Goal: Check status: Check status

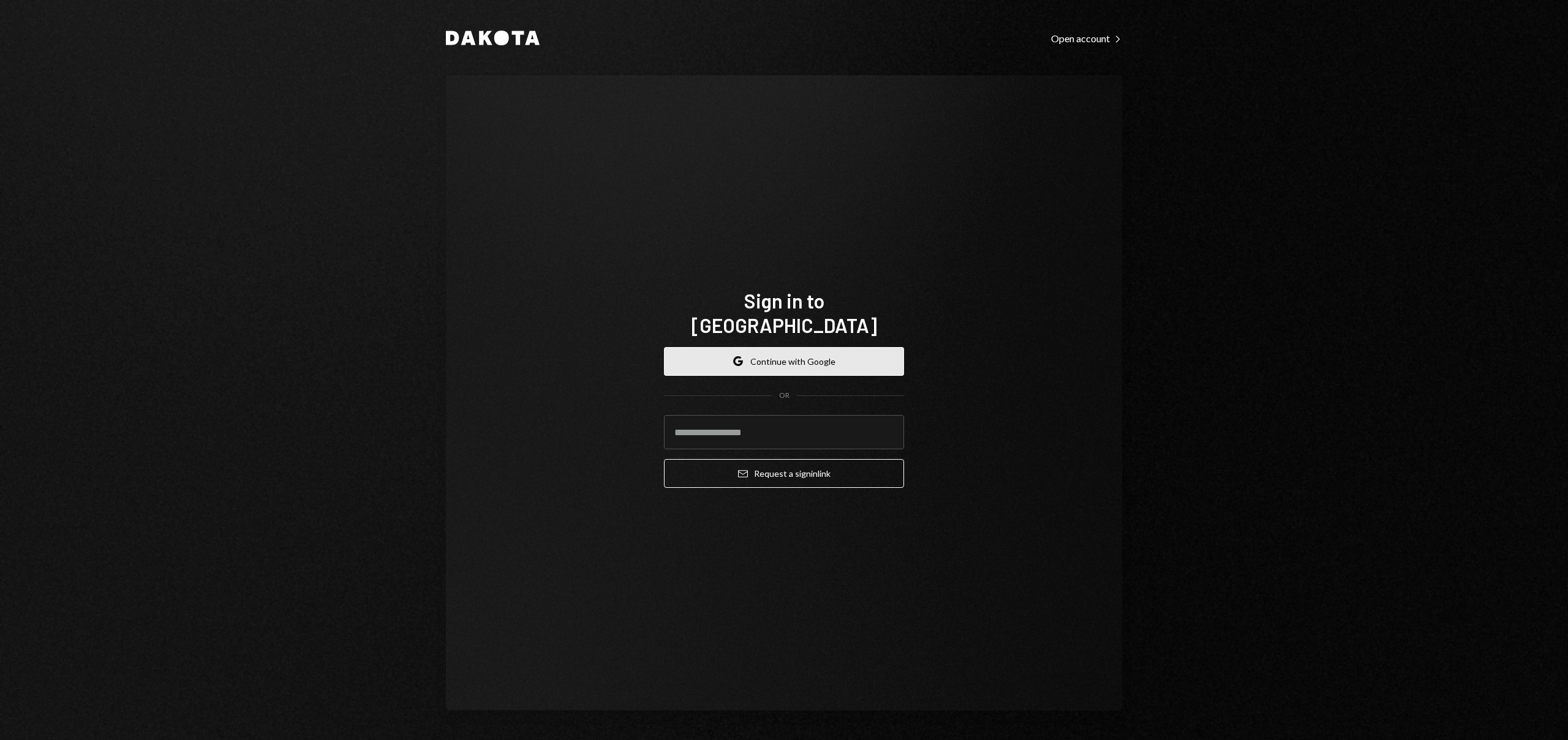
click at [798, 347] on button "Google Continue with Google" at bounding box center [784, 362] width 240 height 29
click at [835, 354] on button "Google Continue with Google" at bounding box center [784, 362] width 240 height 29
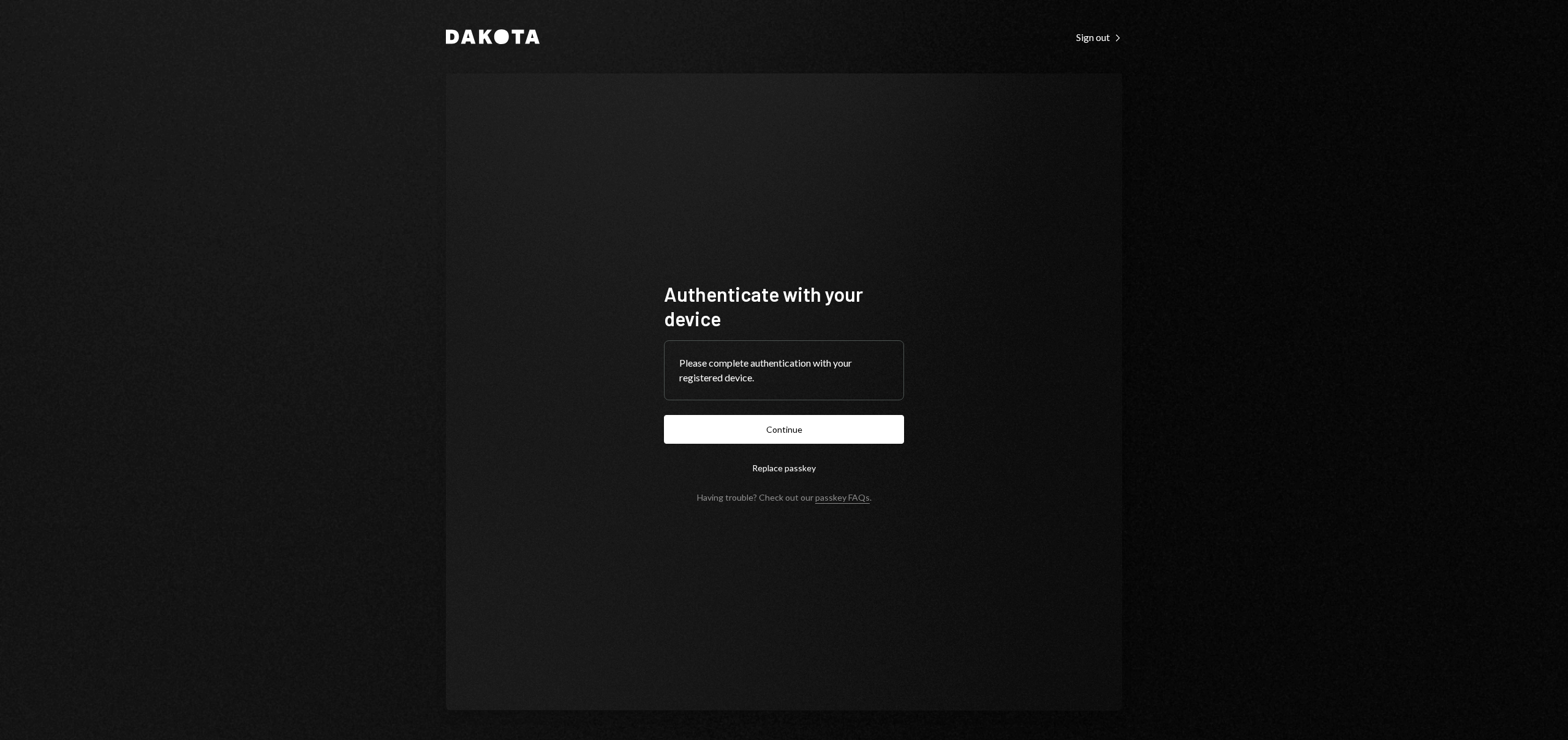
click at [800, 413] on form "Authenticate with your device Please complete authentication with your register…" at bounding box center [784, 392] width 240 height 221
drag, startPoint x: 804, startPoint y: 427, endPoint x: 811, endPoint y: 429, distance: 7.3
click at [805, 427] on button "Continue" at bounding box center [784, 429] width 240 height 29
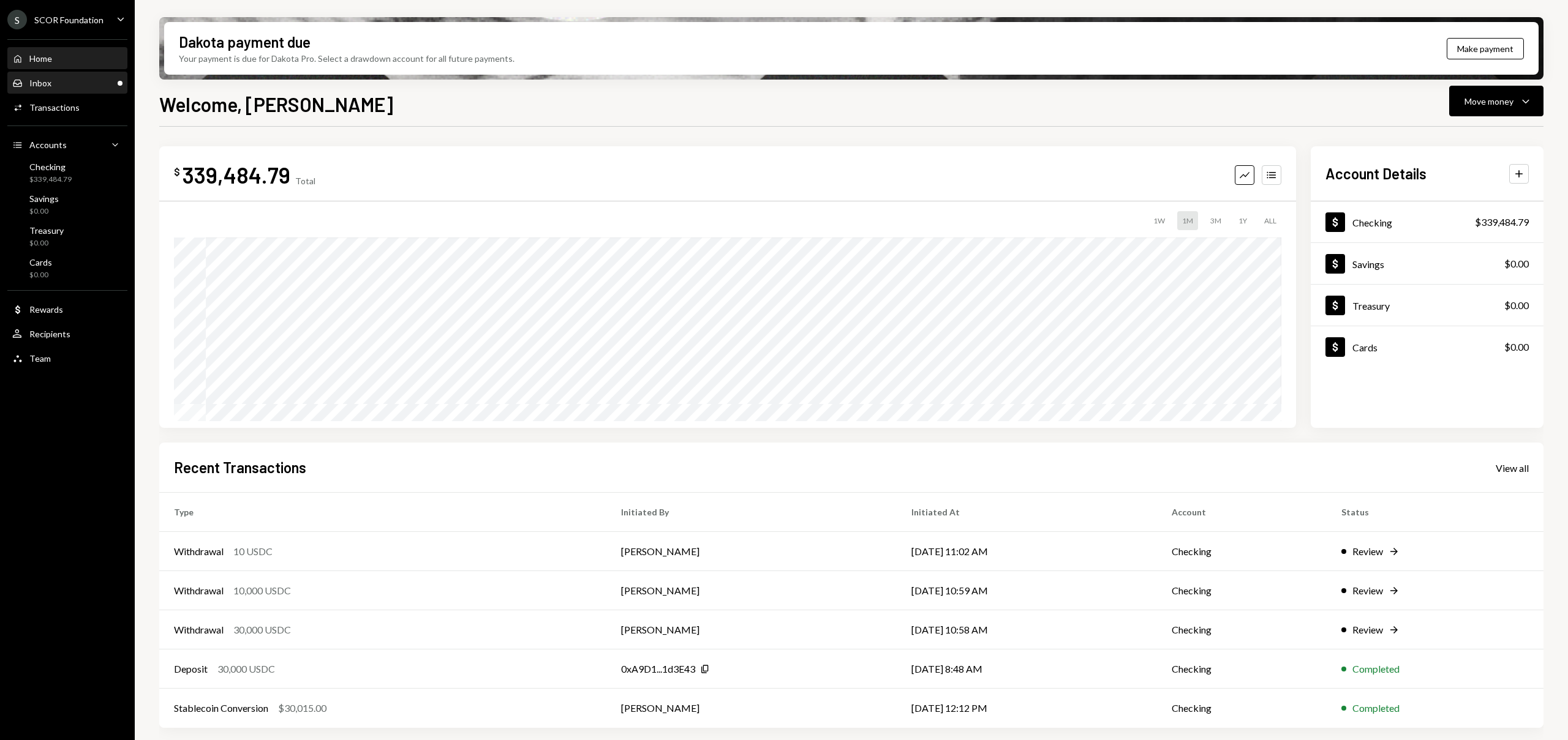
click at [104, 89] on div "Inbox Inbox" at bounding box center [67, 83] width 110 height 21
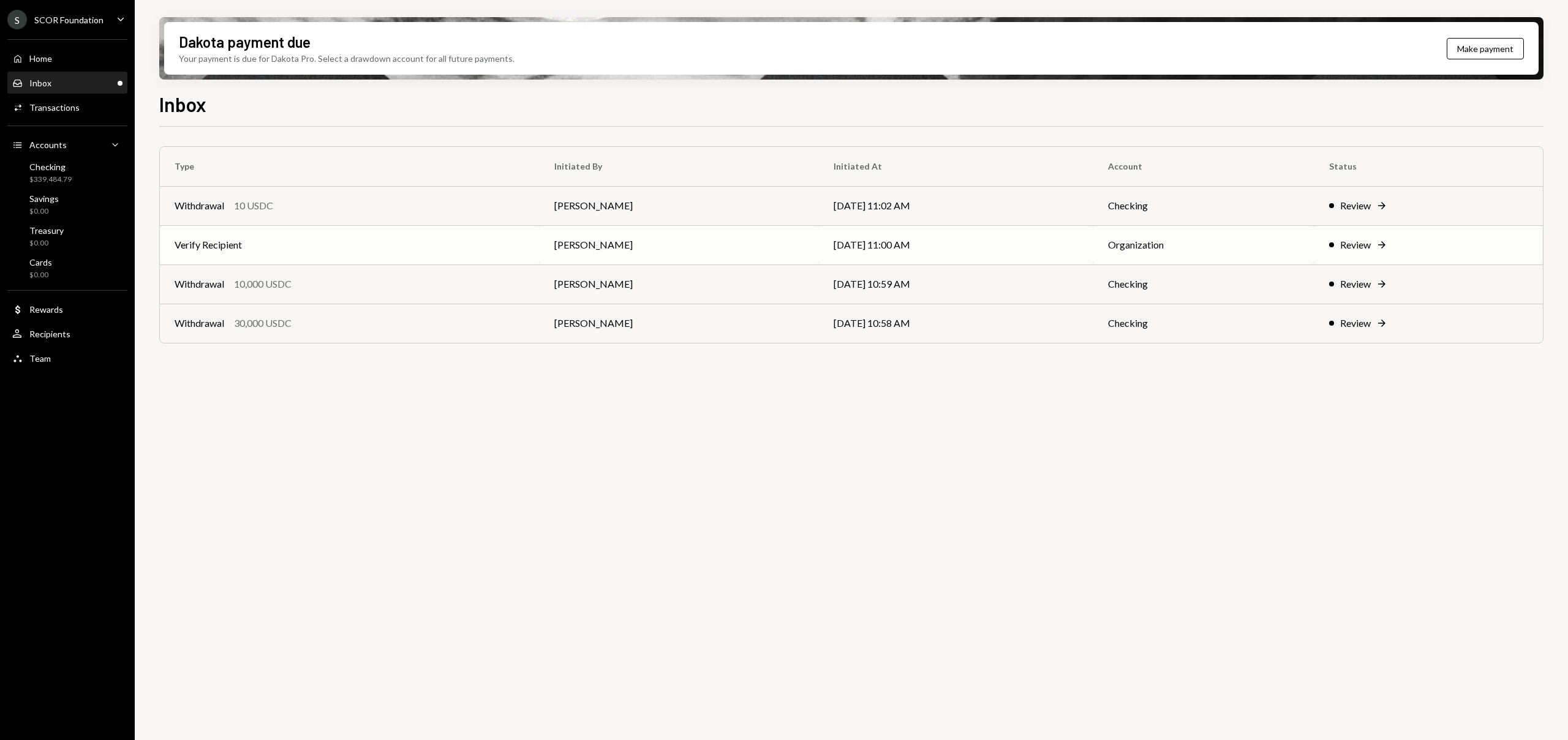
click at [342, 254] on td "Verify Recipient" at bounding box center [350, 245] width 380 height 39
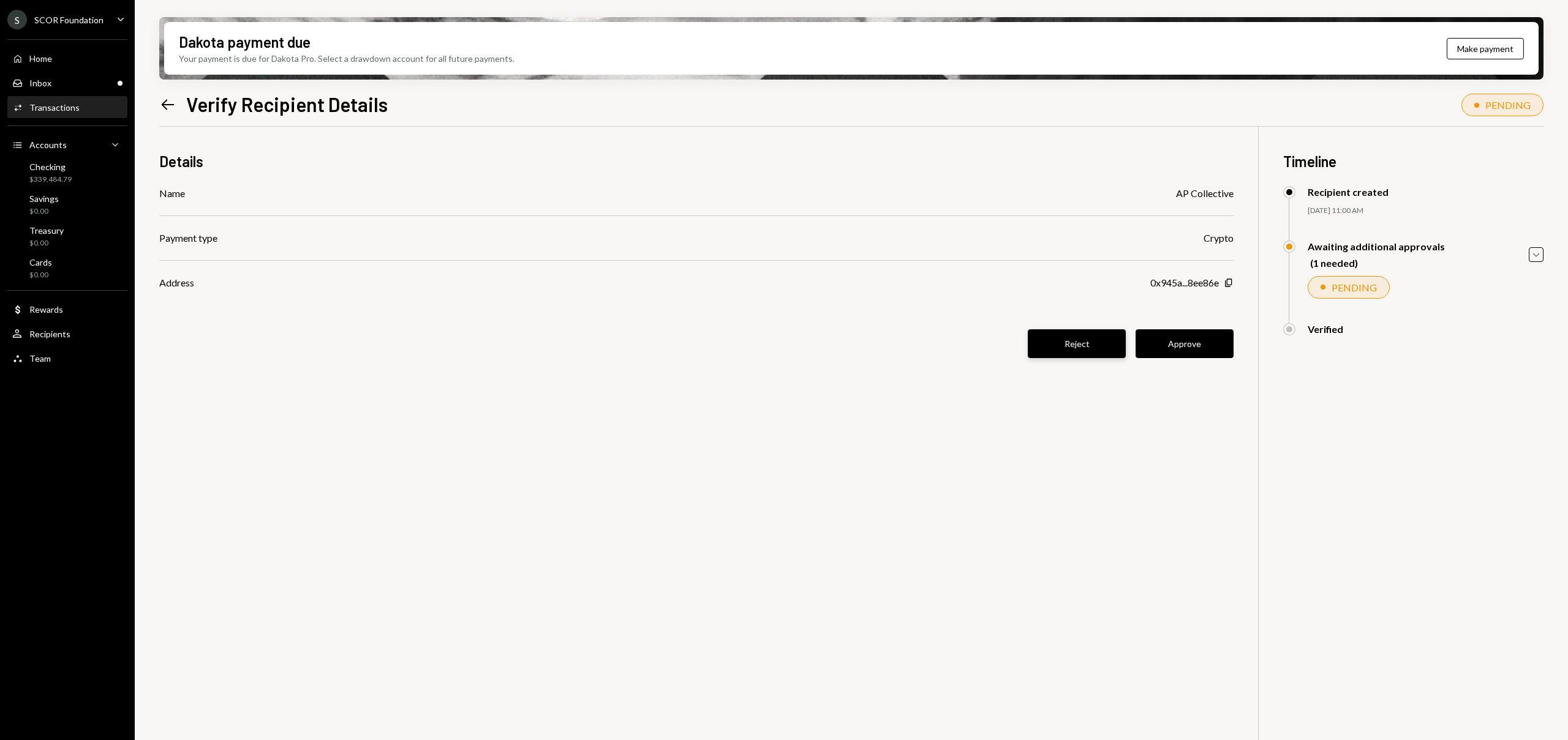
click at [1066, 344] on button "Reject" at bounding box center [1077, 344] width 98 height 29
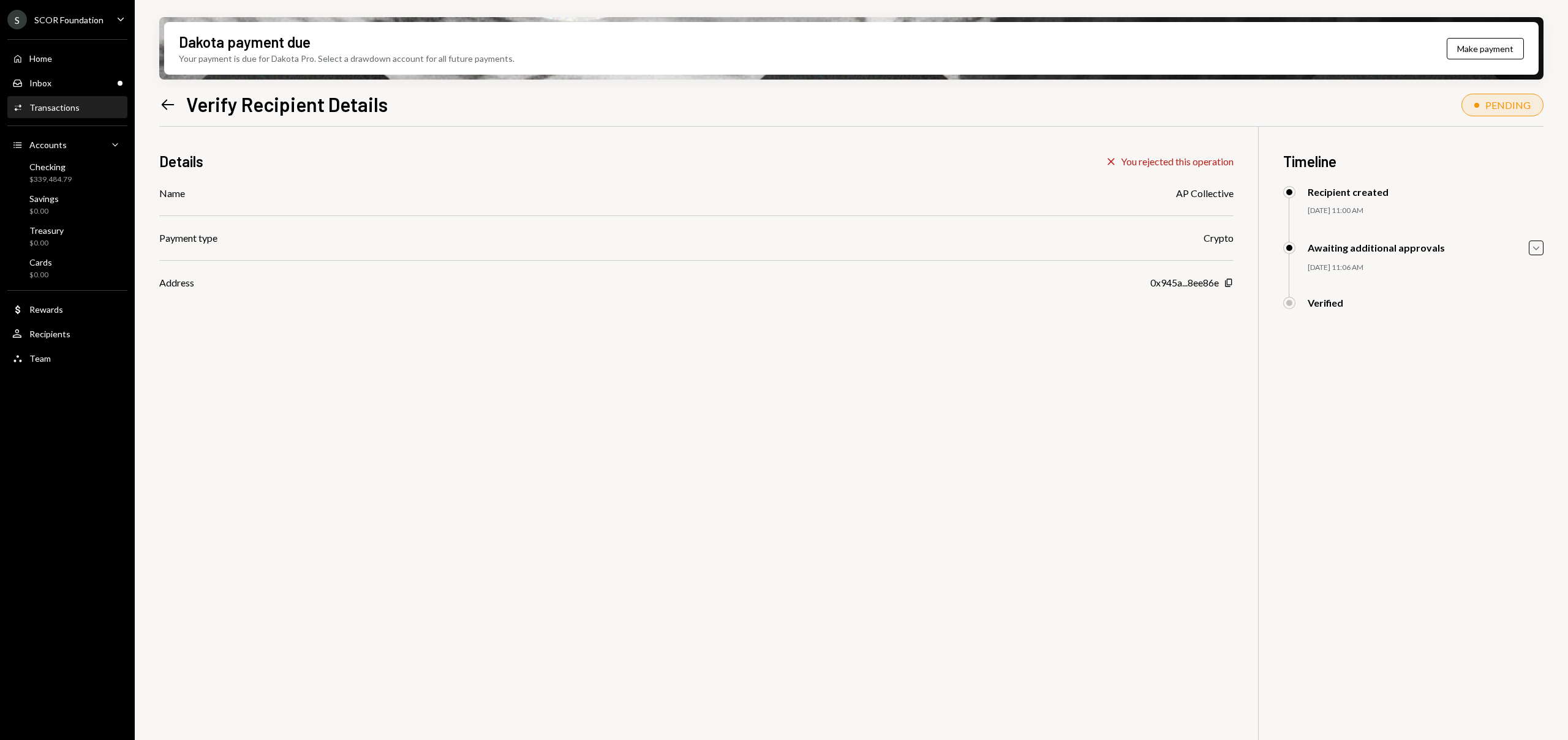
click at [165, 110] on icon "Left Arrow" at bounding box center [168, 104] width 17 height 17
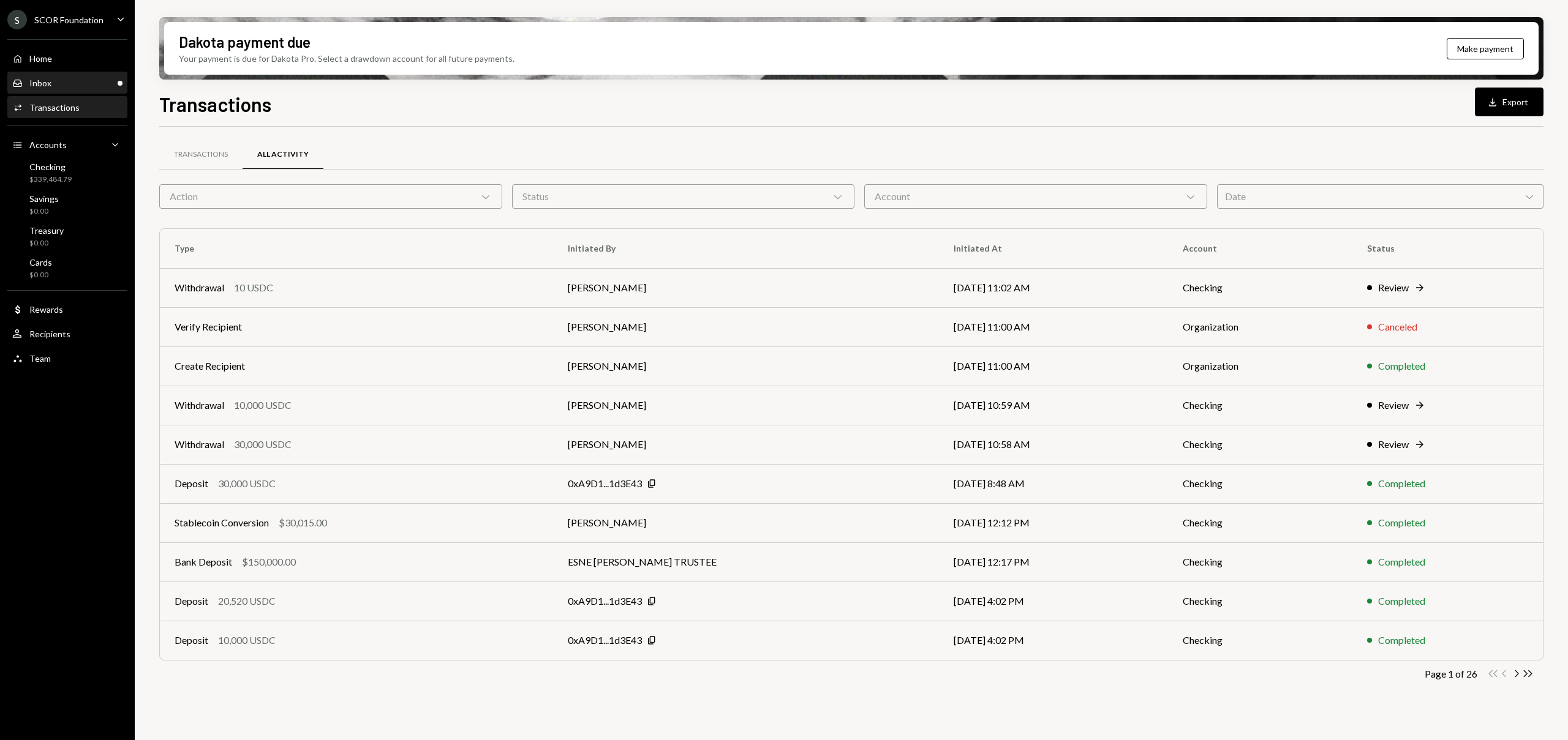
click at [89, 86] on div "Inbox Inbox" at bounding box center [67, 83] width 110 height 11
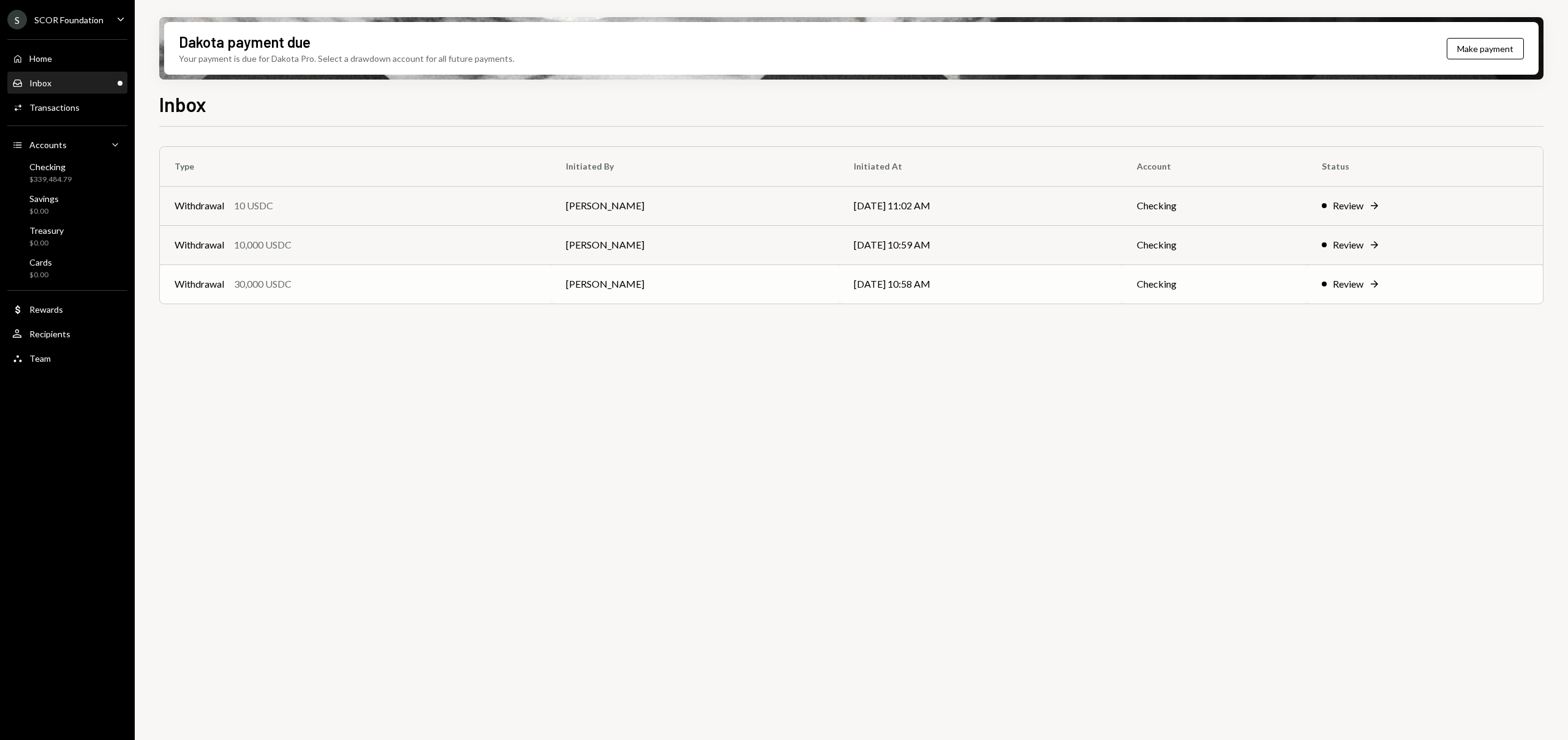
click at [486, 272] on td "Withdrawal 30,000 USDC" at bounding box center [355, 284] width 392 height 39
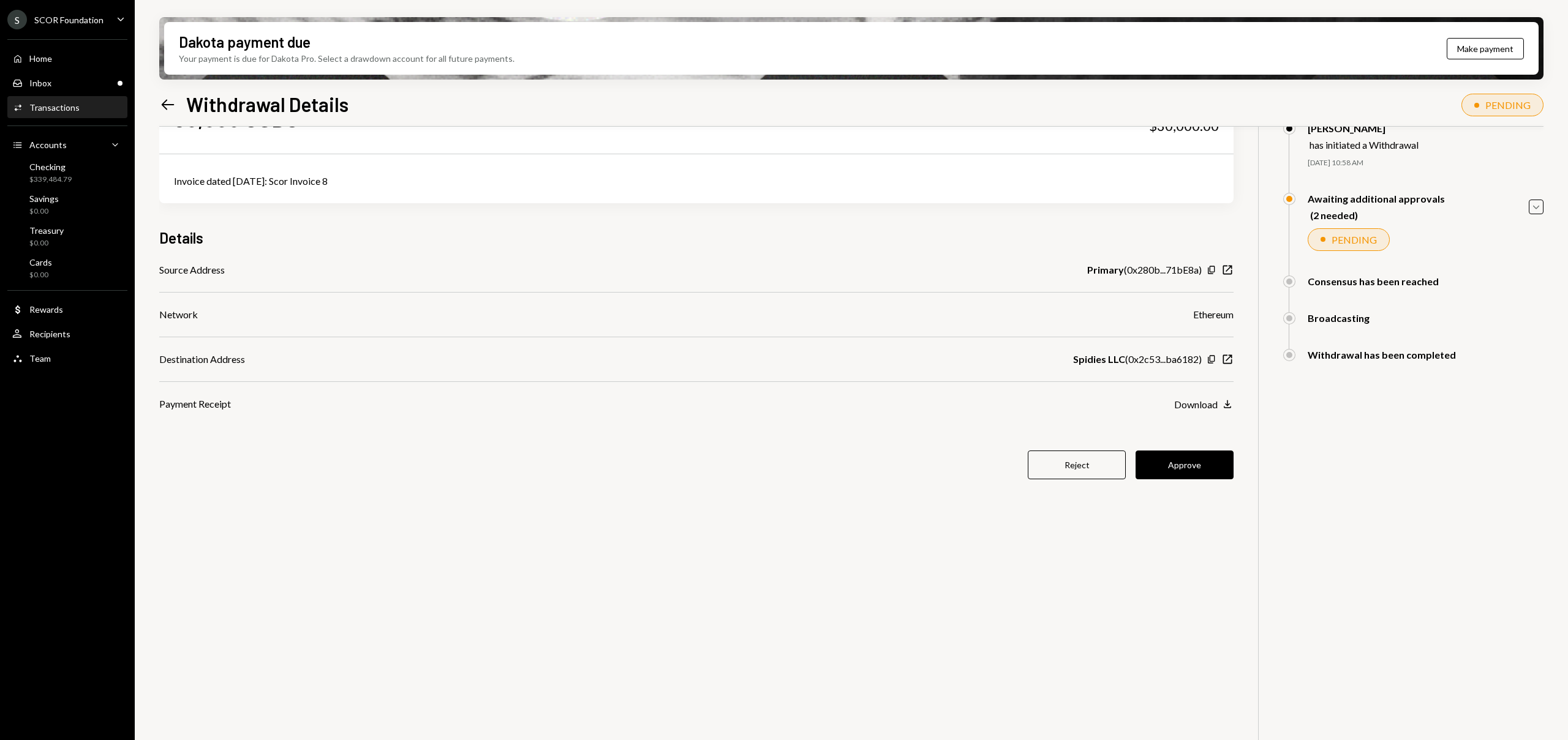
scroll to position [98, 0]
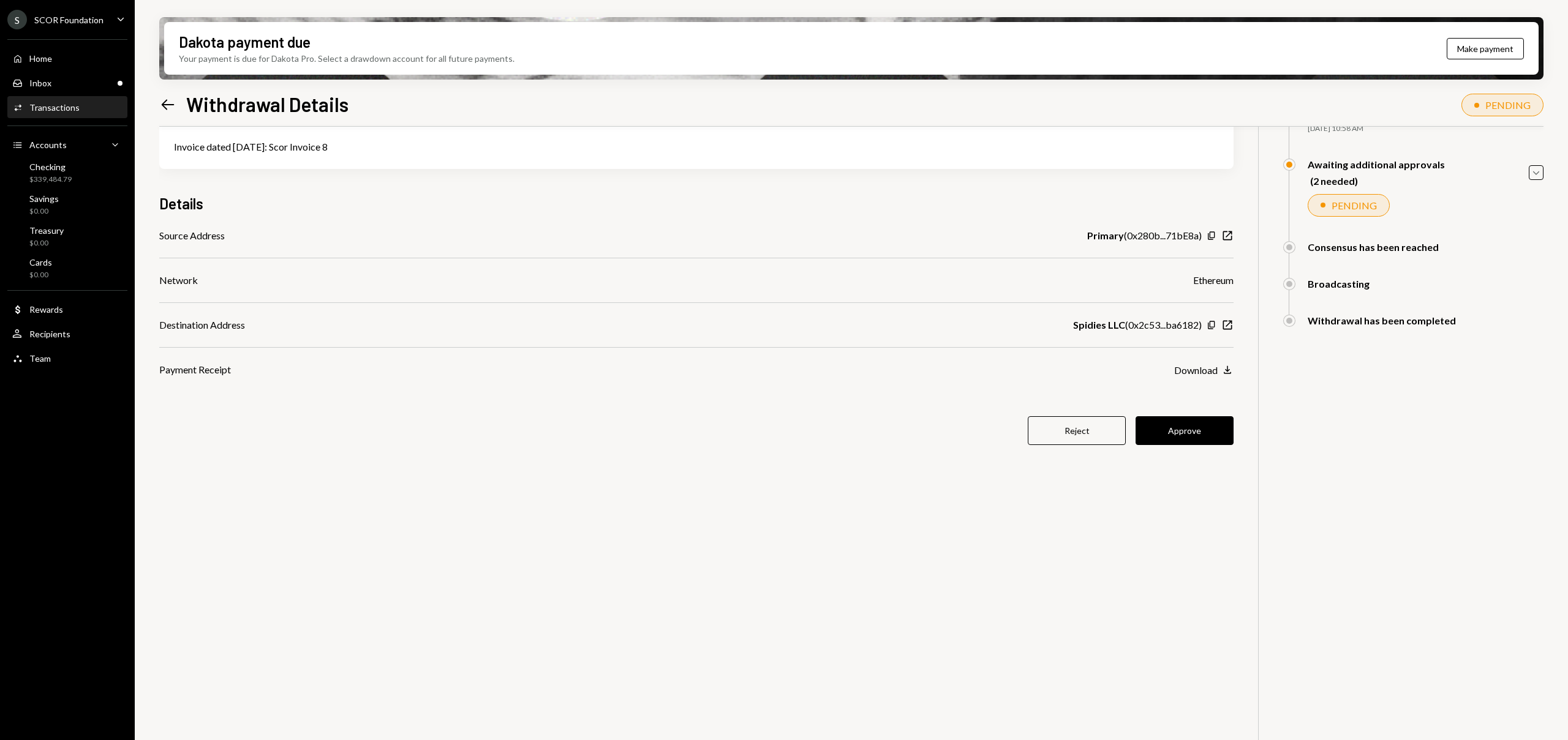
click at [1223, 443] on button "Approve" at bounding box center [1185, 431] width 98 height 29
click at [161, 104] on icon "Left Arrow" at bounding box center [168, 104] width 17 height 17
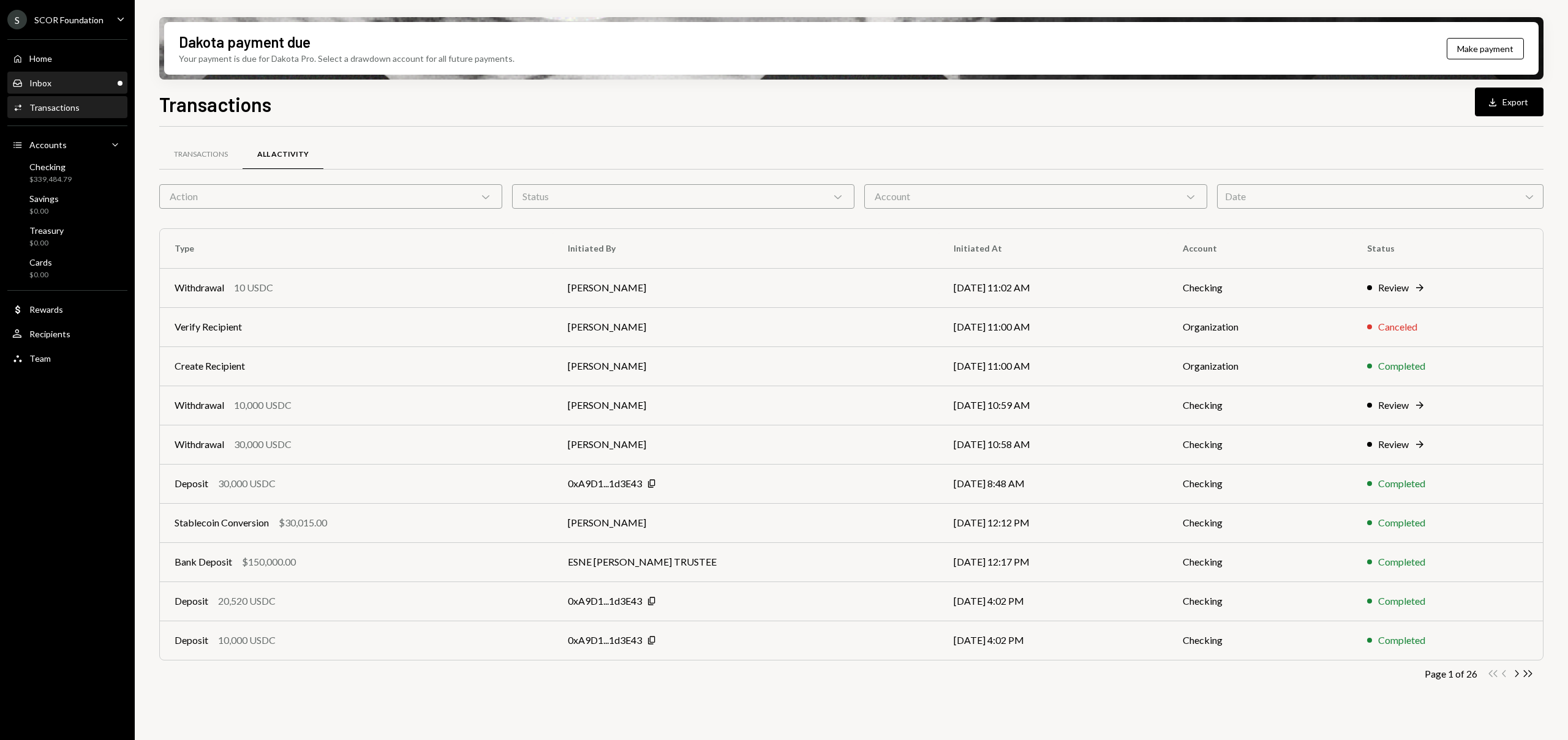
click at [97, 88] on div "Inbox Inbox" at bounding box center [67, 83] width 110 height 21
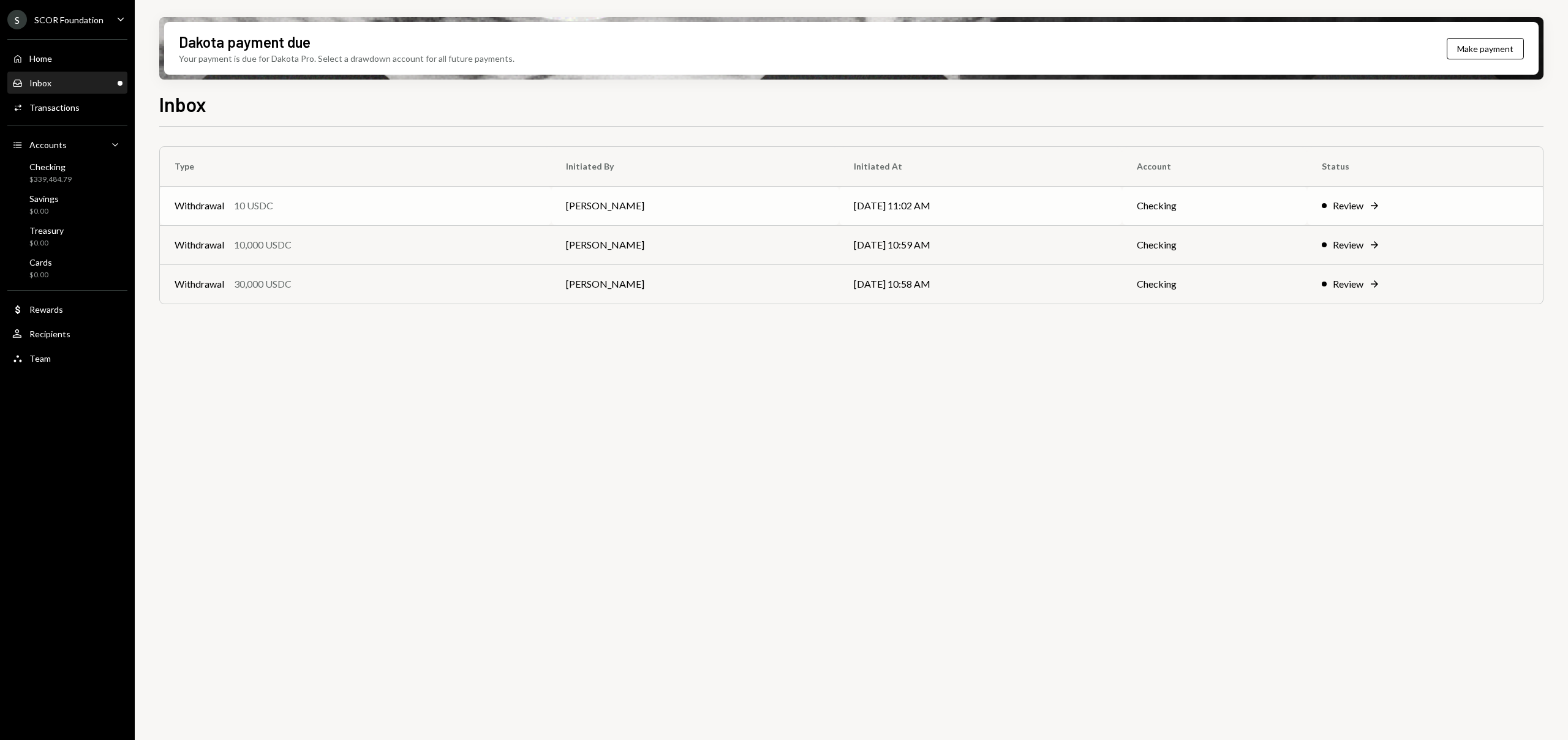
click at [551, 204] on td "[PERSON_NAME]" at bounding box center [695, 206] width 288 height 39
